Goal: Transaction & Acquisition: Book appointment/travel/reservation

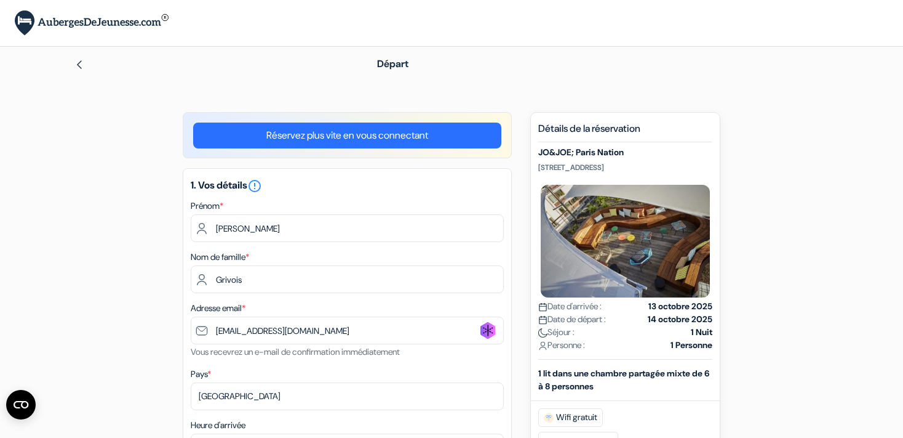
select select "18"
select select "0"
select select "18"
type input "6 48 78 59 53"
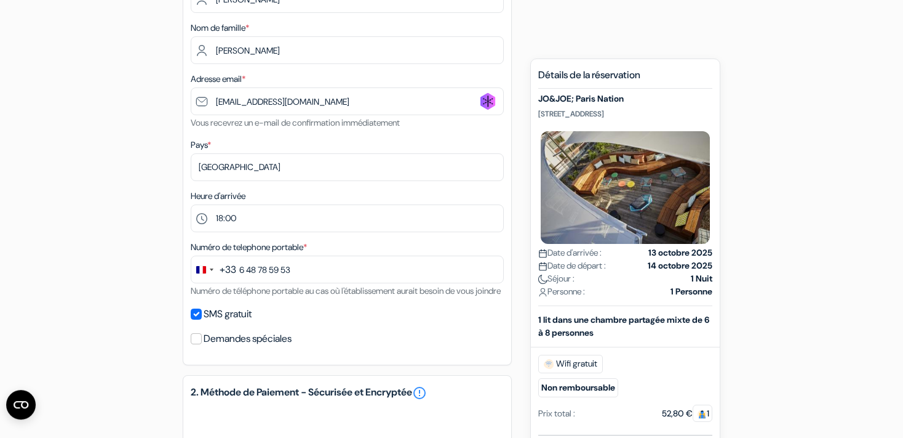
scroll to position [260, 0]
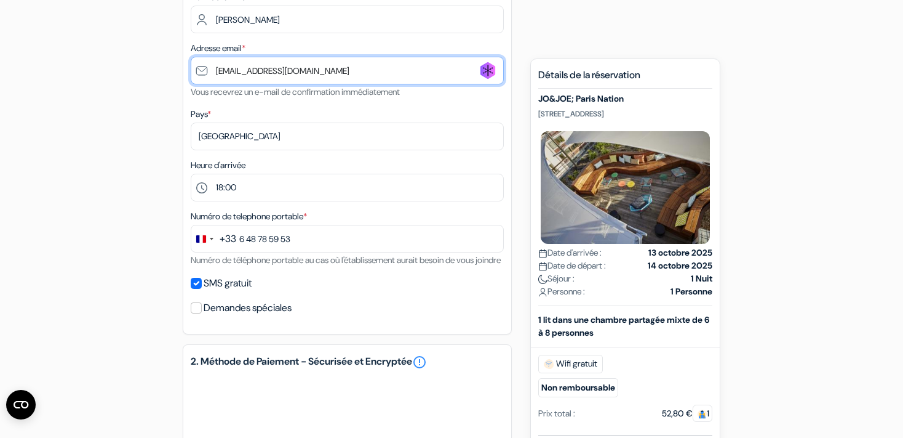
click at [326, 74] on input "[EMAIL_ADDRESS][DOMAIN_NAME]" at bounding box center [347, 71] width 313 height 28
drag, startPoint x: 334, startPoint y: 70, endPoint x: 169, endPoint y: 64, distance: 164.4
click at [191, 64] on input "[EMAIL_ADDRESS][DOMAIN_NAME]" at bounding box center [347, 71] width 313 height 28
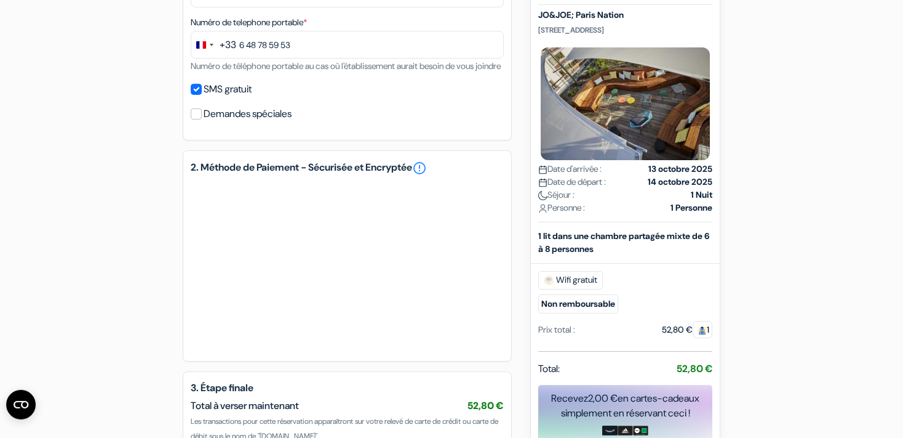
scroll to position [455, 0]
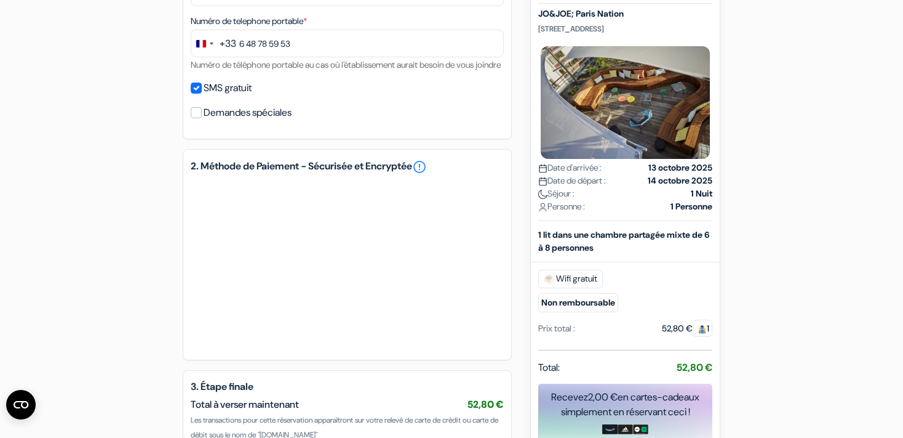
type input "vicell@lilo.org"
click at [234, 97] on label "SMS gratuit" at bounding box center [228, 87] width 48 height 17
click at [202, 94] on input "SMS gratuit" at bounding box center [196, 87] width 11 height 11
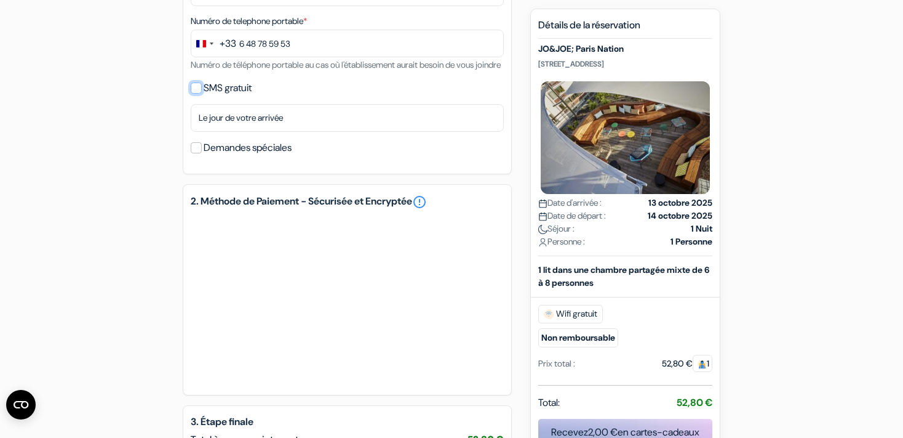
click at [201, 94] on input "SMS gratuit" at bounding box center [196, 87] width 11 height 11
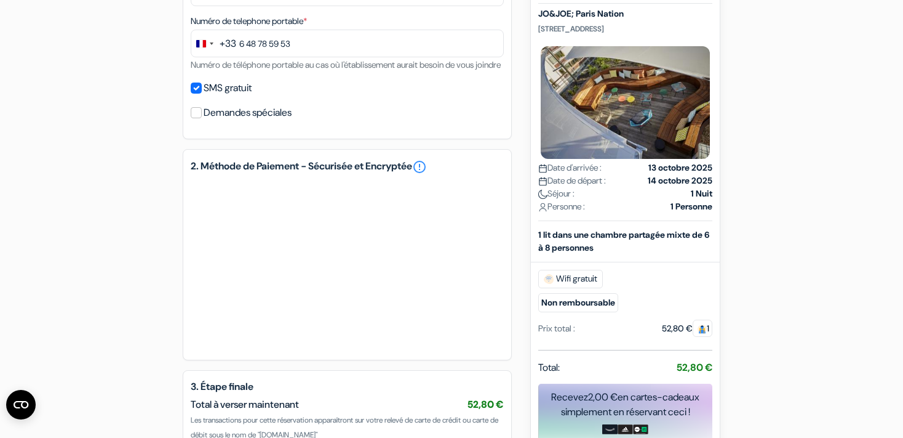
click at [226, 97] on label "SMS gratuit" at bounding box center [228, 87] width 48 height 17
click at [202, 94] on input "SMS gratuit" at bounding box center [196, 87] width 11 height 11
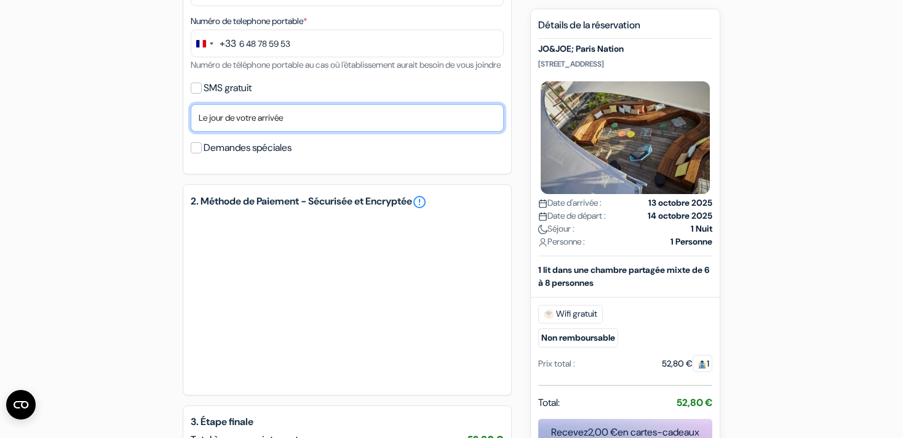
click at [191, 104] on select "Non merci Maintenant Le jour de votre arrivée 1 jour avant l'arrivée 2 jours av…" at bounding box center [347, 118] width 313 height 28
click option "Le jour de votre arrivée" at bounding box center [0, 0] width 0 height 0
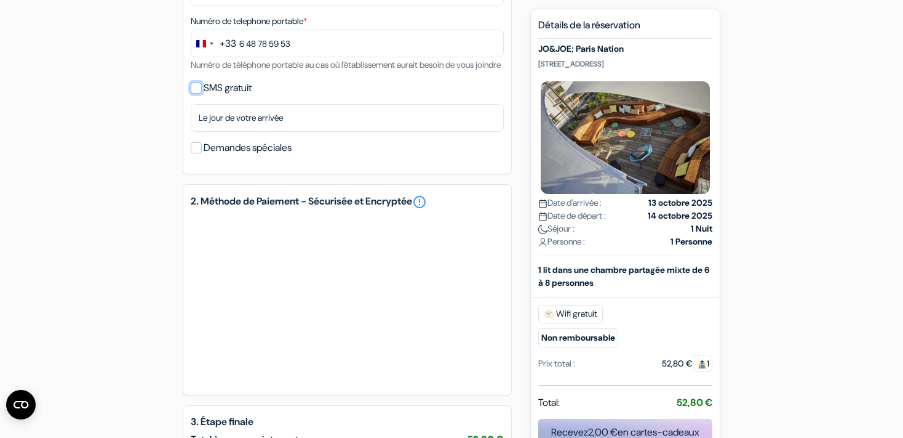
click at [193, 94] on input "SMS gratuit" at bounding box center [196, 87] width 11 height 11
checkbox input "true"
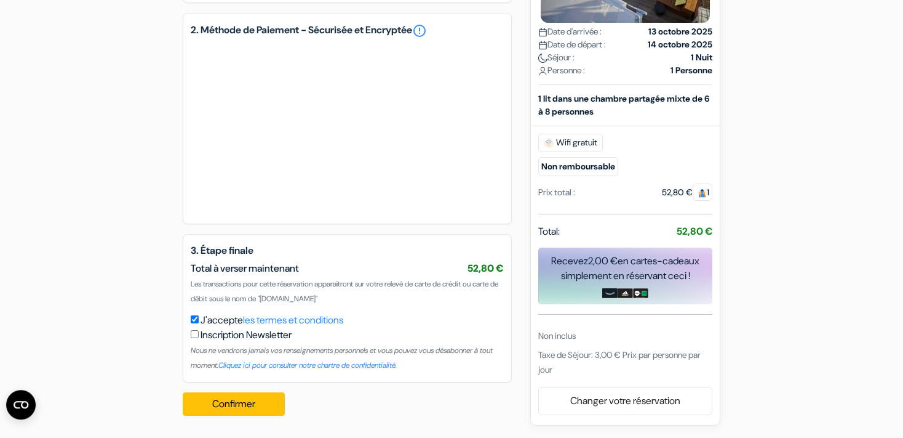
scroll to position [606, 0]
click at [243, 405] on button "Confirmer Loading..." at bounding box center [234, 403] width 102 height 23
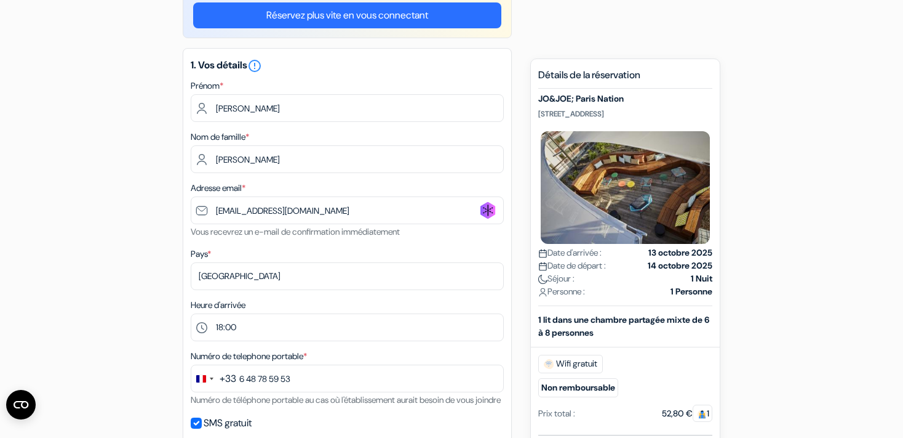
scroll to position [0, 0]
